Goal: Information Seeking & Learning: Check status

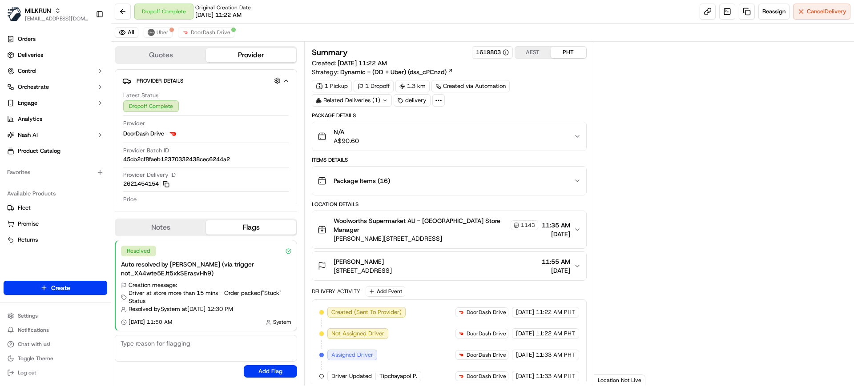
scroll to position [95, 0]
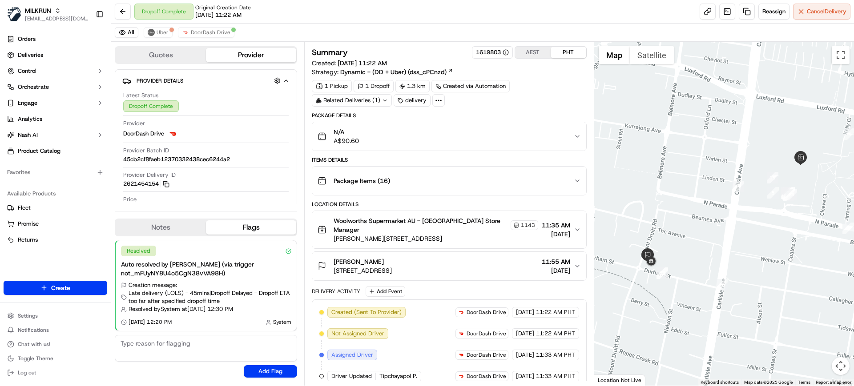
click at [213, 25] on div "All Uber DoorDash Drive" at bounding box center [482, 33] width 743 height 18
click at [214, 40] on div "All Uber DoorDash Drive" at bounding box center [482, 33] width 743 height 18
drag, startPoint x: 217, startPoint y: 33, endPoint x: 356, endPoint y: 157, distance: 185.2
click at [217, 33] on span "DoorDash Drive" at bounding box center [211, 32] width 40 height 7
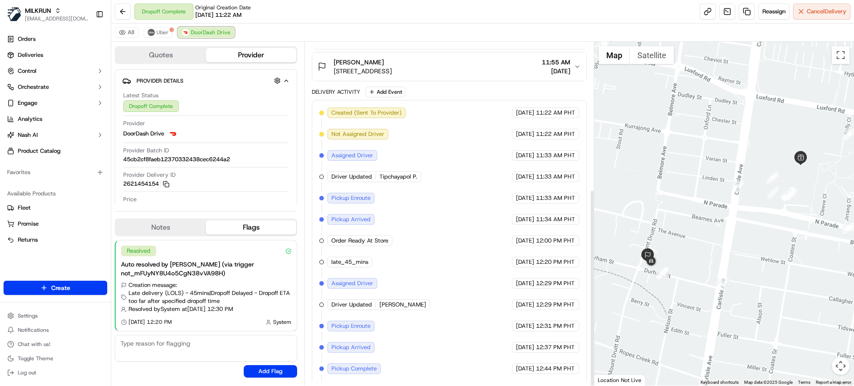
scroll to position [256, 0]
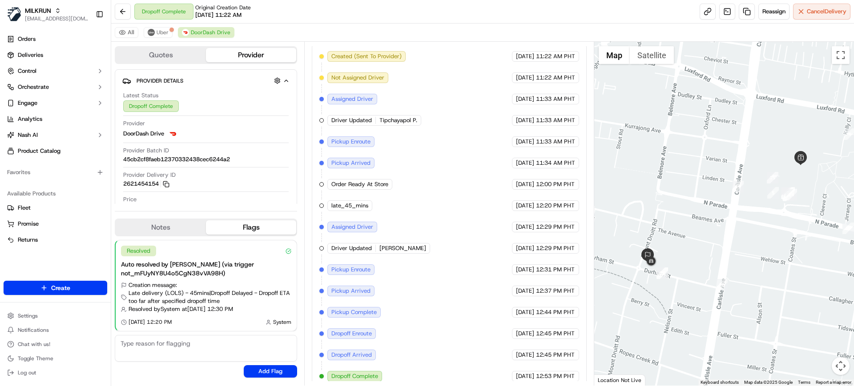
click at [43, 63] on ul "Orders Deliveries Control Orchestrate Engage Analytics Nash AI Product Catalog" at bounding box center [56, 95] width 104 height 126
click at [48, 57] on link "Deliveries" at bounding box center [56, 55] width 104 height 14
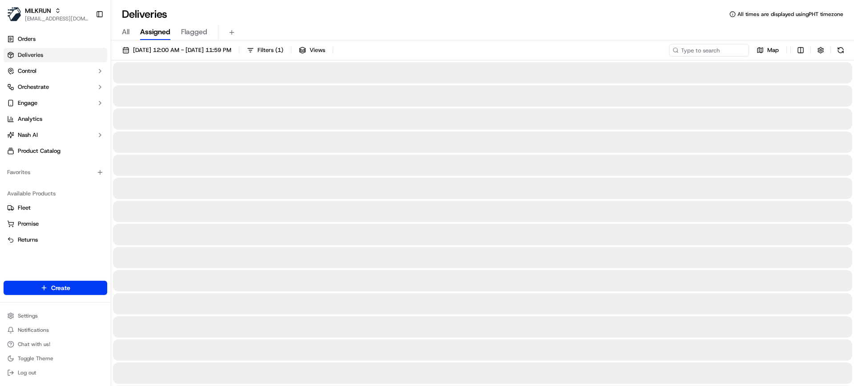
click at [125, 29] on span "All" at bounding box center [126, 32] width 8 height 11
click at [690, 56] on input at bounding box center [695, 50] width 107 height 12
paste input "georgi Spina"
type input "georgi Spina"
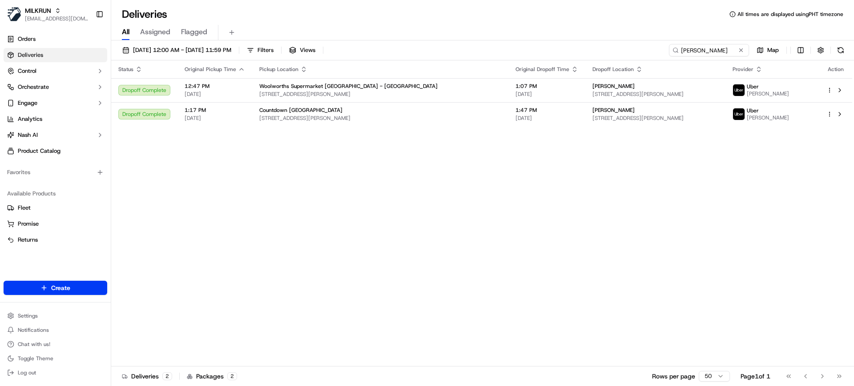
click at [320, 223] on div "Status Original Pickup Time Pickup Location Original Dropoff Time Dropoff Locat…" at bounding box center [481, 213] width 741 height 306
drag, startPoint x: 667, startPoint y: 239, endPoint x: 630, endPoint y: 238, distance: 36.5
click at [667, 239] on div "Status Original Pickup Time Pickup Location Original Dropoff Time Dropoff Locat…" at bounding box center [481, 213] width 741 height 306
drag, startPoint x: 358, startPoint y: 26, endPoint x: 380, endPoint y: 2, distance: 32.1
click at [361, 22] on div "All Assigned Flagged" at bounding box center [482, 30] width 743 height 19
